Goal: Transaction & Acquisition: Register for event/course

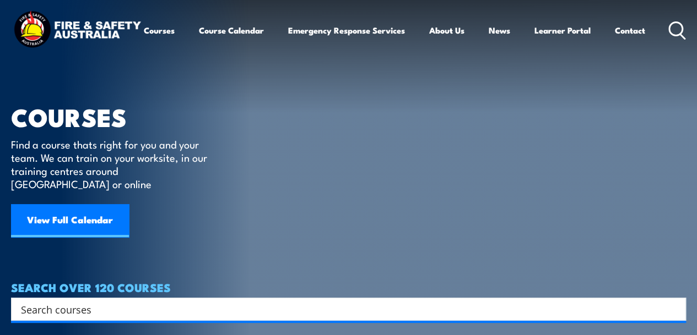
click at [113, 208] on link "View Full Calendar" at bounding box center [70, 220] width 118 height 33
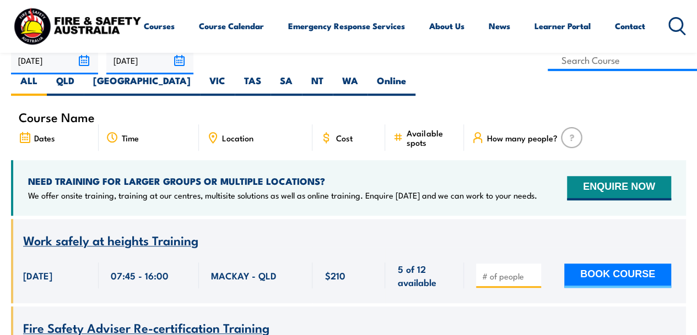
scroll to position [331, 0]
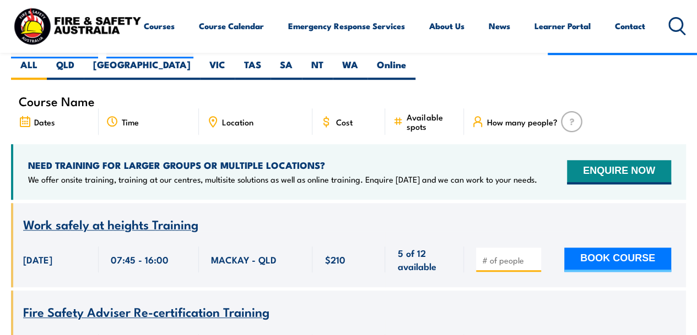
click at [507, 255] on input "number" at bounding box center [509, 260] width 55 height 11
type input "1"
click at [534, 255] on input "1" at bounding box center [509, 260] width 55 height 11
click at [585, 248] on button "BOOK COURSE" at bounding box center [617, 260] width 107 height 24
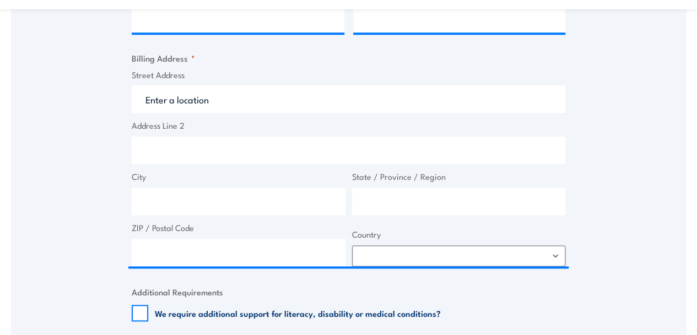
scroll to position [606, 0]
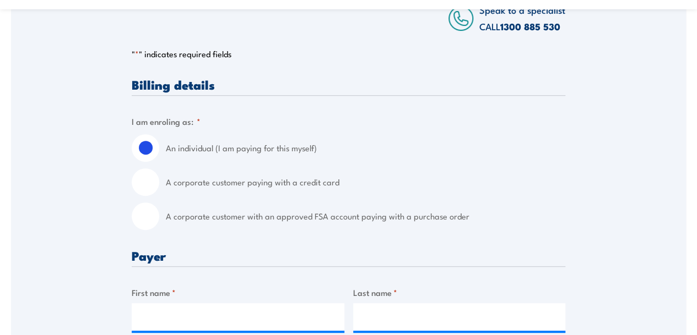
click at [153, 223] on input "A corporate customer with an approved FSA account paying with a purchase order" at bounding box center [146, 217] width 28 height 28
radio input "true"
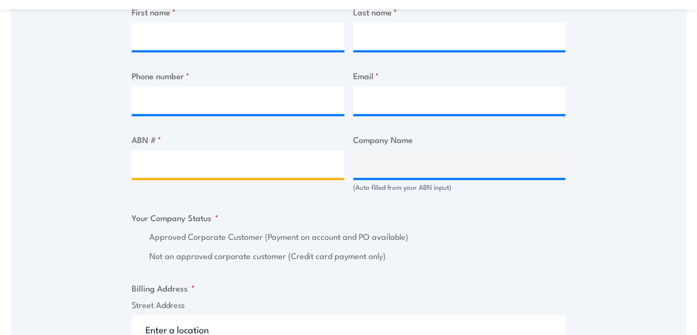
click at [200, 178] on input "ABN # *" at bounding box center [238, 164] width 213 height 28
paste input "60 648 883 416"
click at [322, 176] on input "60 648 883 416" at bounding box center [238, 164] width 213 height 28
click at [269, 172] on input "60 648 883 416" at bounding box center [238, 164] width 213 height 28
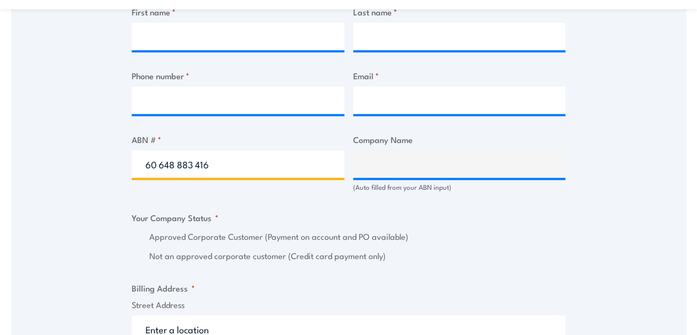
click at [249, 170] on input "60 648 883 416" at bounding box center [238, 164] width 213 height 28
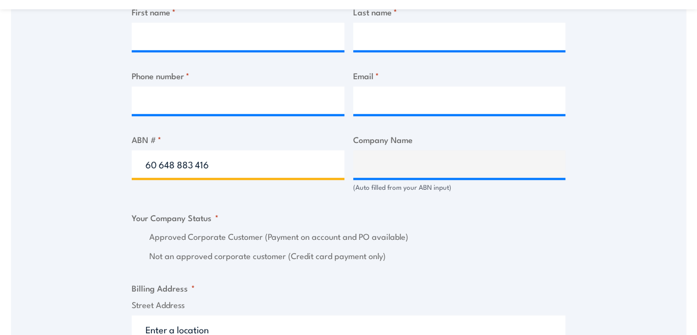
click at [268, 167] on input "60 648 883 416" at bounding box center [238, 164] width 213 height 28
click at [272, 172] on input "60 648 883 416" at bounding box center [238, 164] width 213 height 28
type input "6"
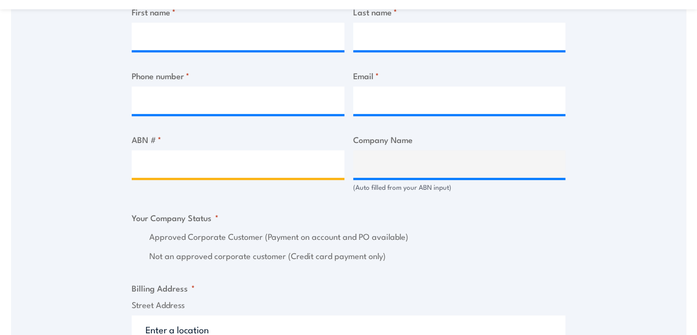
paste input "60 648 883 416"
type input "60 648 883 416"
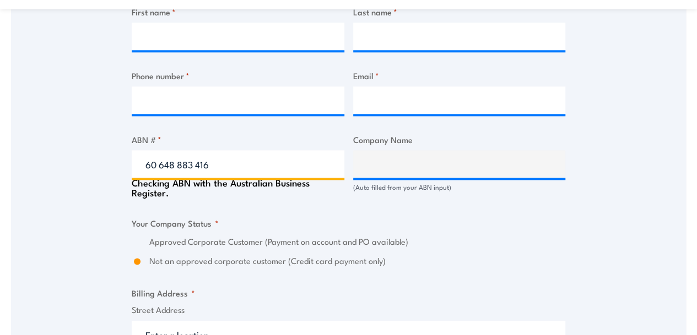
type input "MIH2 PTY LTD"
radio input "true"
